Goal: Task Accomplishment & Management: Use online tool/utility

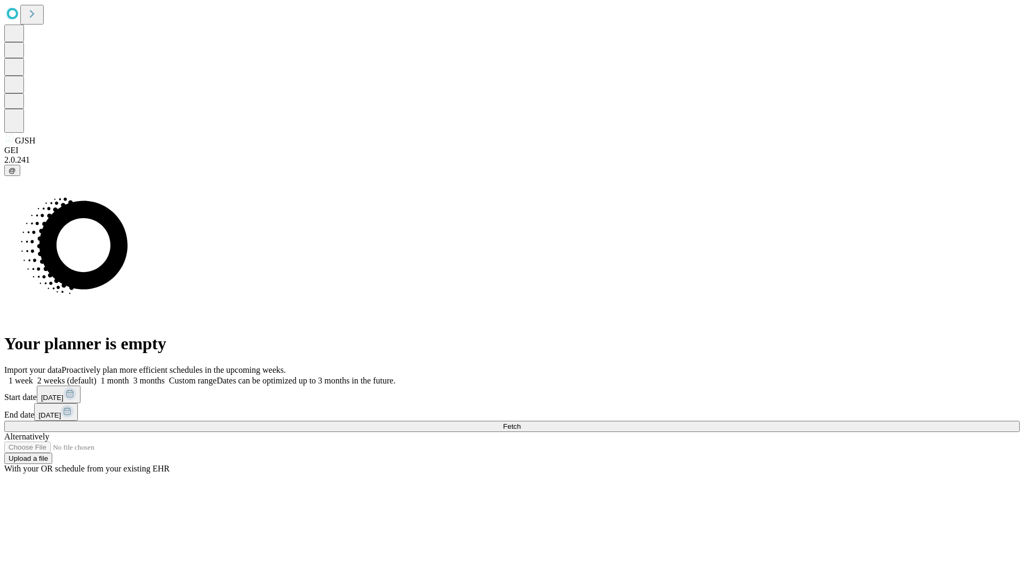
click at [520, 422] on span "Fetch" at bounding box center [512, 426] width 18 height 8
